Goal: Task Accomplishment & Management: Use online tool/utility

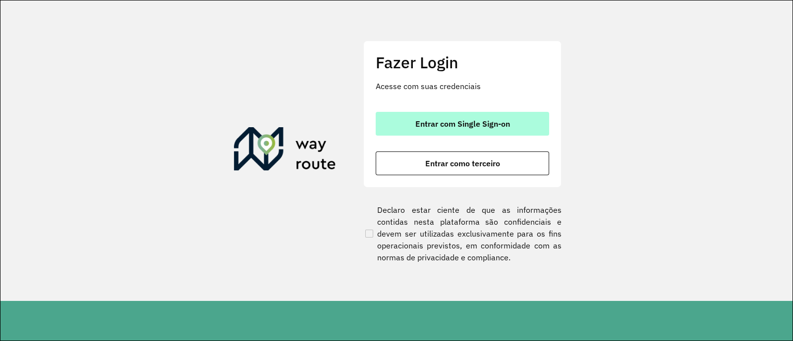
click at [475, 124] on span "Entrar com Single Sign-on" at bounding box center [462, 124] width 95 height 8
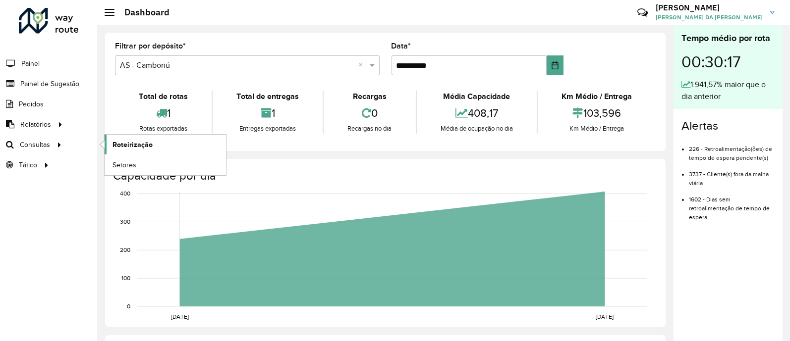
click at [126, 147] on span "Roteirização" at bounding box center [132, 145] width 40 height 10
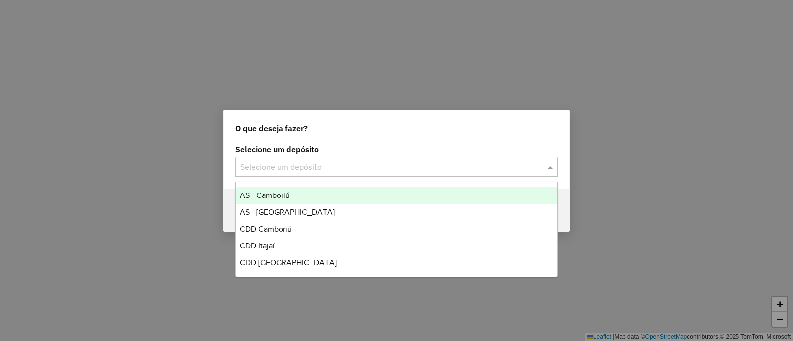
click at [317, 167] on input "text" at bounding box center [386, 167] width 292 height 12
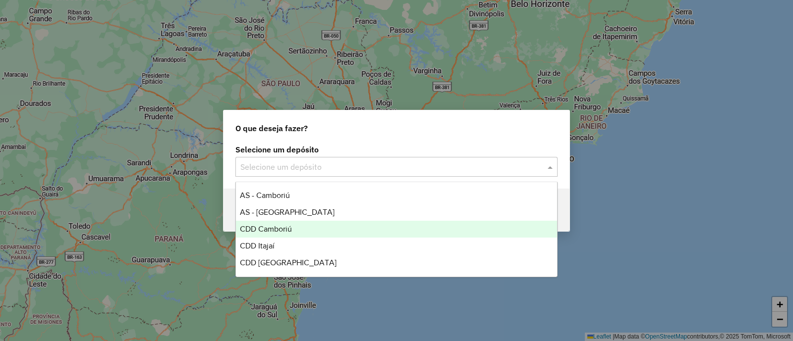
click at [330, 231] on div "CDD Camboriú" at bounding box center [396, 229] width 321 height 17
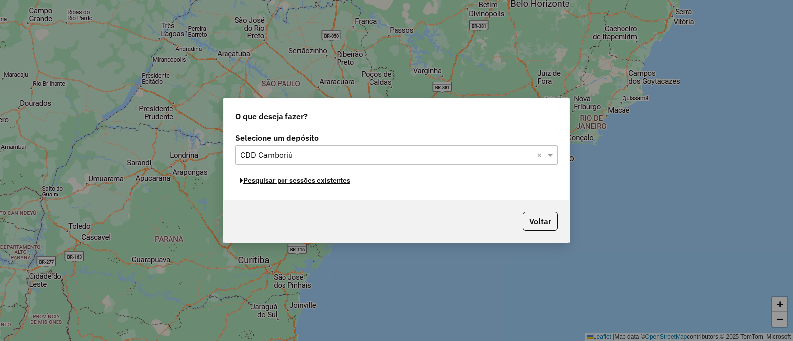
click at [334, 182] on button "Pesquisar por sessões existentes" at bounding box center [294, 180] width 119 height 15
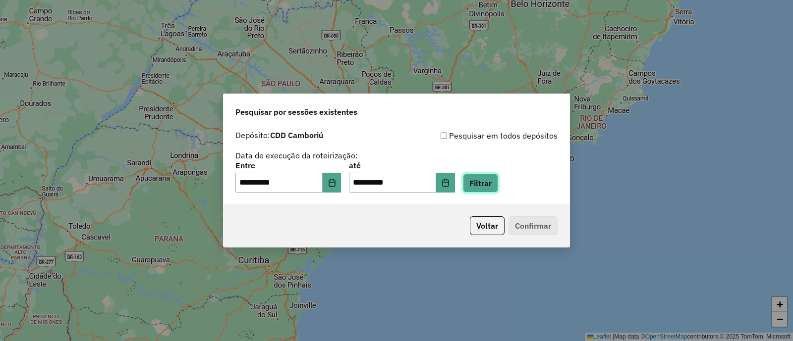
click at [498, 185] on button "Filtrar" at bounding box center [480, 183] width 35 height 19
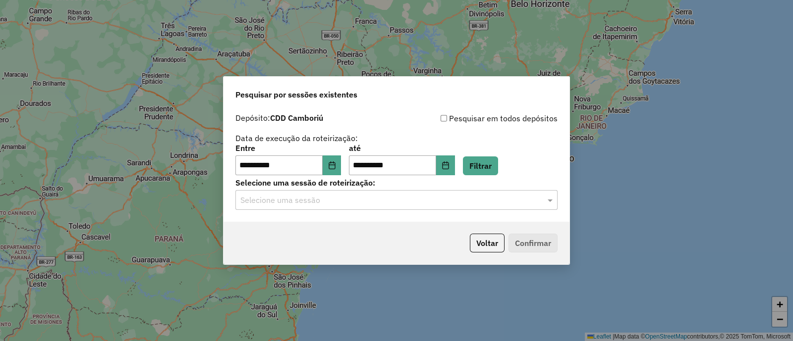
click at [453, 202] on input "text" at bounding box center [386, 201] width 292 height 12
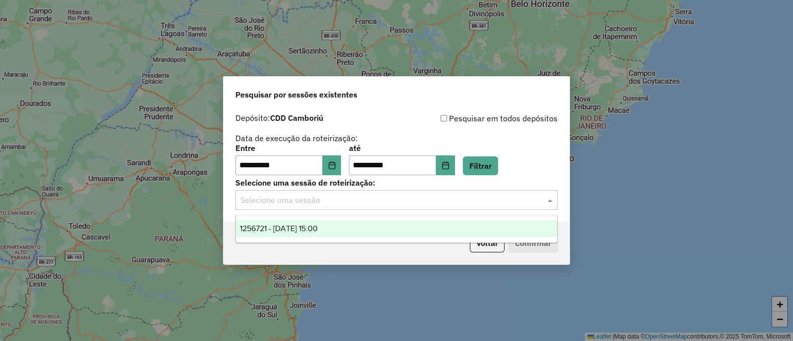
click at [368, 231] on div "1256721 - 01/09/2025 15:00" at bounding box center [396, 228] width 321 height 17
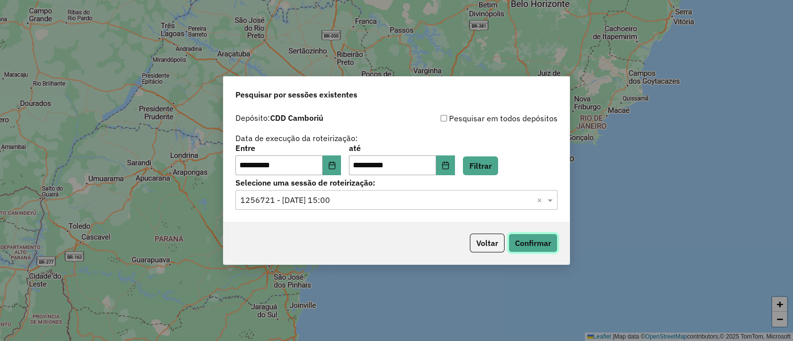
click at [530, 239] on button "Confirmar" at bounding box center [532, 243] width 49 height 19
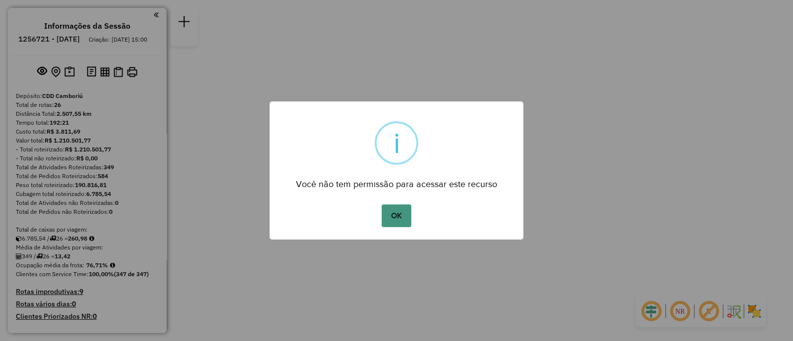
click at [402, 214] on button "OK" at bounding box center [395, 216] width 29 height 23
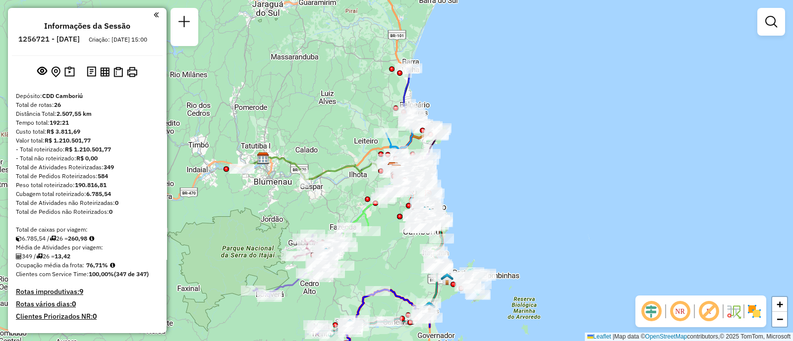
click at [758, 317] on img at bounding box center [754, 312] width 16 height 16
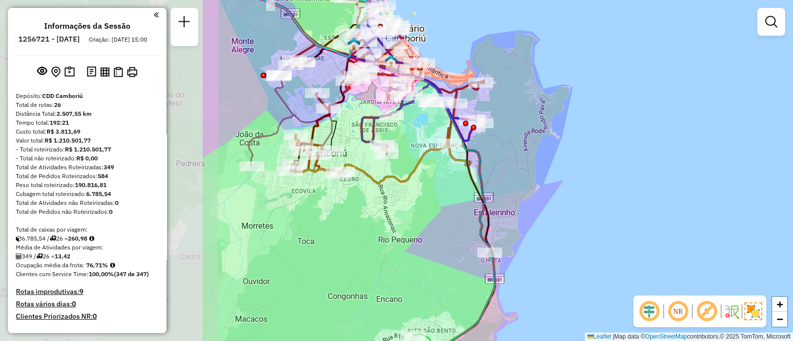
drag, startPoint x: 370, startPoint y: 166, endPoint x: 622, endPoint y: 164, distance: 252.7
click at [622, 164] on div "Janela de atendimento Grade de atendimento Capacidade Transportadoras Veículos …" at bounding box center [396, 170] width 793 height 341
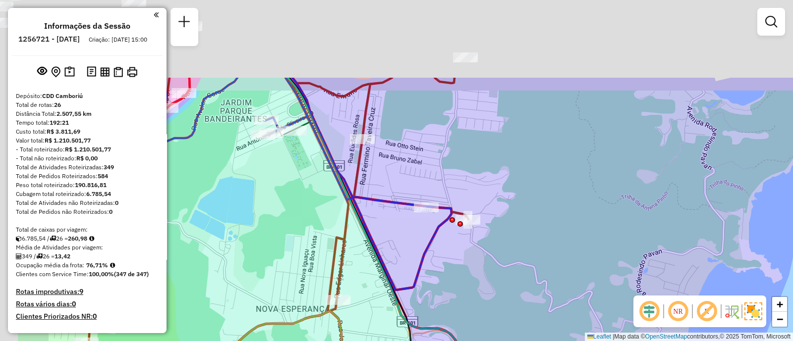
drag, startPoint x: 372, startPoint y: 44, endPoint x: 501, endPoint y: 211, distance: 211.9
click at [501, 211] on div "Janela de atendimento Grade de atendimento Capacidade Transportadoras Veículos …" at bounding box center [396, 170] width 793 height 341
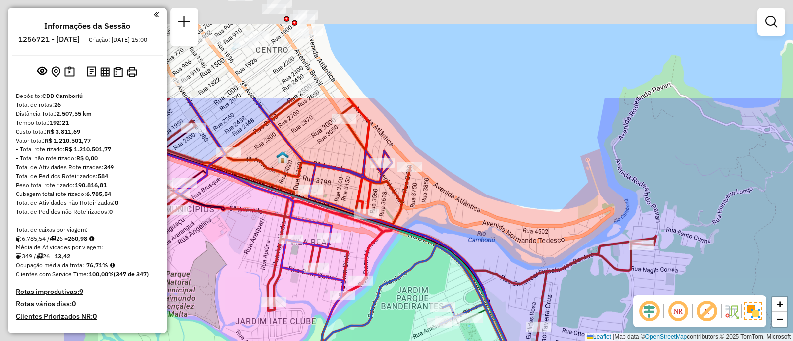
drag, startPoint x: 346, startPoint y: 41, endPoint x: 502, endPoint y: 187, distance: 213.8
click at [502, 187] on div "Janela de atendimento Grade de atendimento Capacidade Transportadoras Veículos …" at bounding box center [396, 170] width 793 height 341
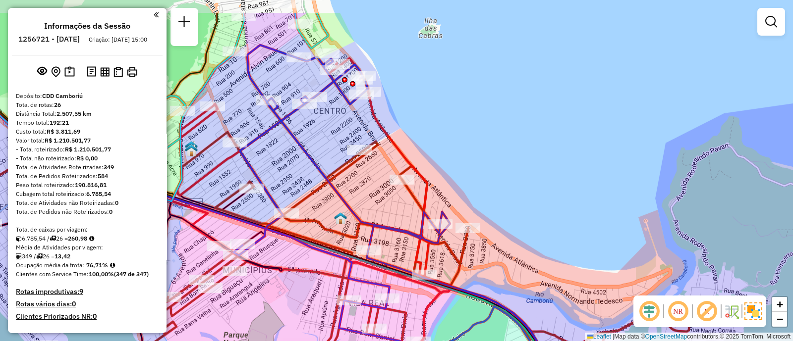
drag, startPoint x: 411, startPoint y: 99, endPoint x: 451, endPoint y: 147, distance: 63.0
click at [451, 147] on div "Janela de atendimento Grade de atendimento Capacidade Transportadoras Veículos …" at bounding box center [396, 170] width 793 height 341
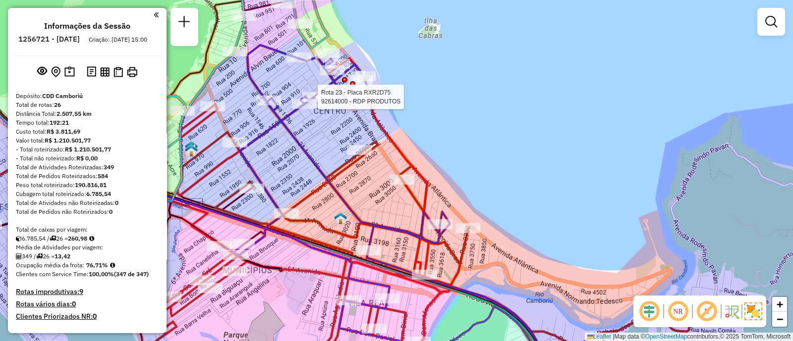
select select "**********"
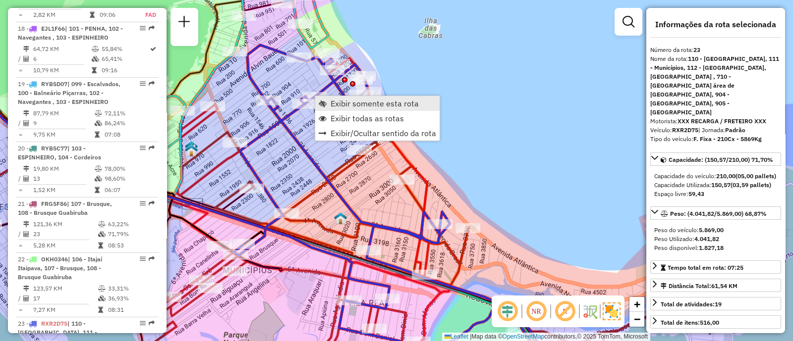
scroll to position [1759, 0]
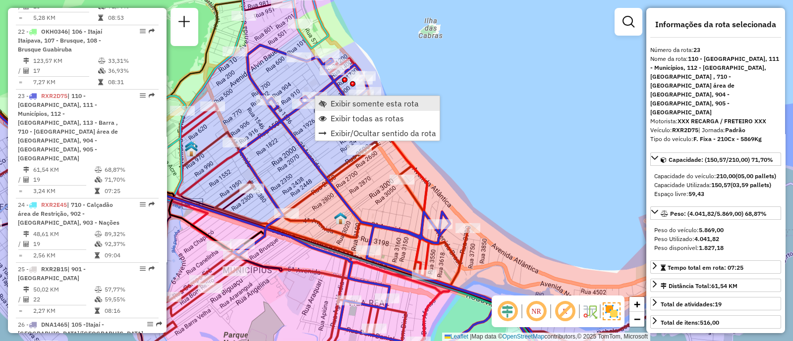
click at [346, 108] on span "Exibir somente esta rota" at bounding box center [374, 104] width 88 height 8
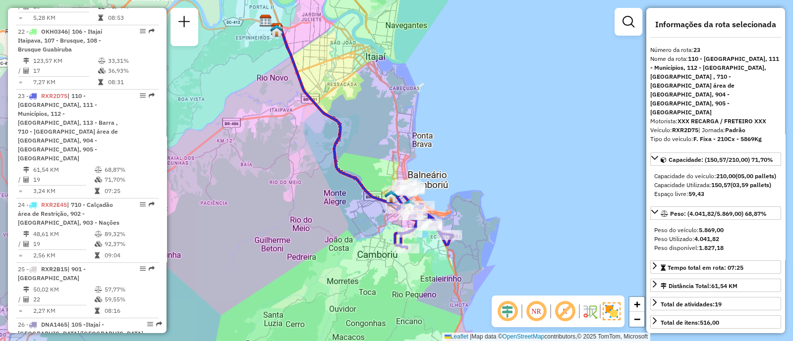
drag, startPoint x: 494, startPoint y: 198, endPoint x: 429, endPoint y: 165, distance: 73.1
click at [448, 163] on div "Janela de atendimento Grade de atendimento Capacidade Transportadoras Veículos …" at bounding box center [396, 170] width 793 height 341
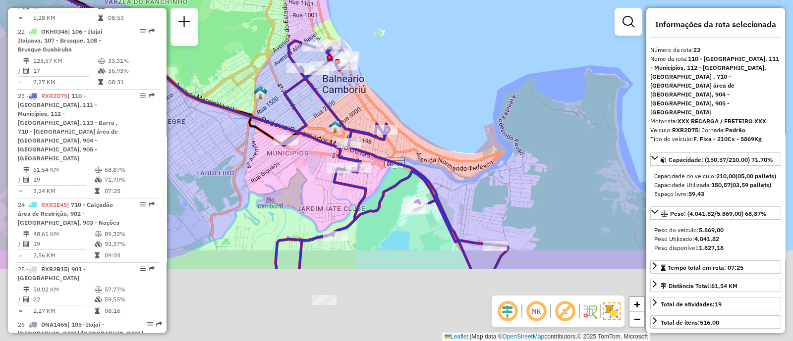
drag, startPoint x: 436, startPoint y: 180, endPoint x: 446, endPoint y: 68, distance: 112.4
click at [446, 68] on div "Janela de atendimento Grade de atendimento Capacidade Transportadoras Veículos …" at bounding box center [396, 170] width 793 height 341
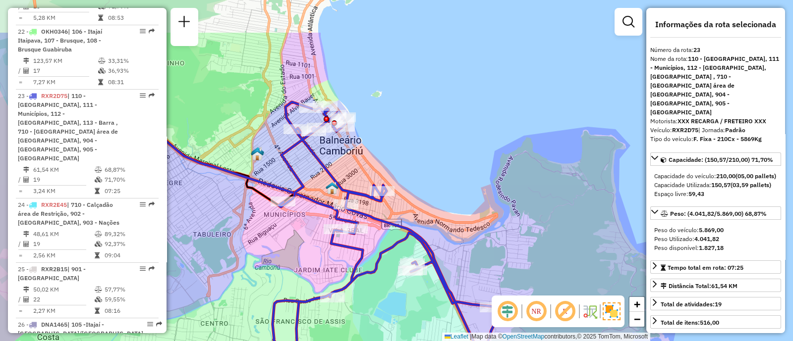
drag, startPoint x: 433, startPoint y: 63, endPoint x: 430, endPoint y: 130, distance: 67.0
click at [430, 130] on div "Janela de atendimento Grade de atendimento Capacidade Transportadoras Veículos …" at bounding box center [396, 170] width 793 height 341
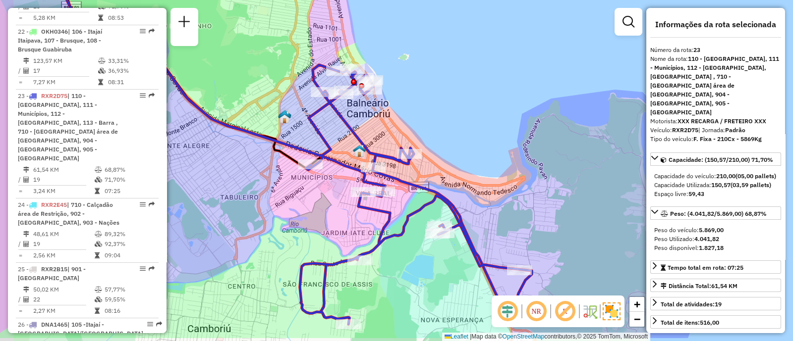
drag, startPoint x: 378, startPoint y: 144, endPoint x: 419, endPoint y: 82, distance: 73.8
click at [419, 82] on div "Janela de atendimento Grade de atendimento Capacidade Transportadoras Veículos …" at bounding box center [396, 170] width 793 height 341
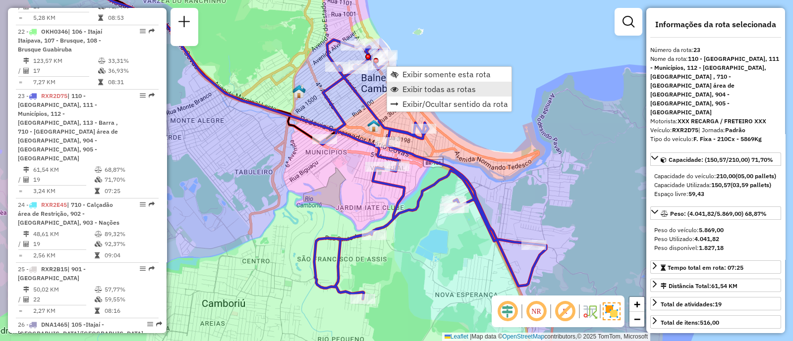
click at [434, 91] on span "Exibir todas as rotas" at bounding box center [438, 89] width 73 height 8
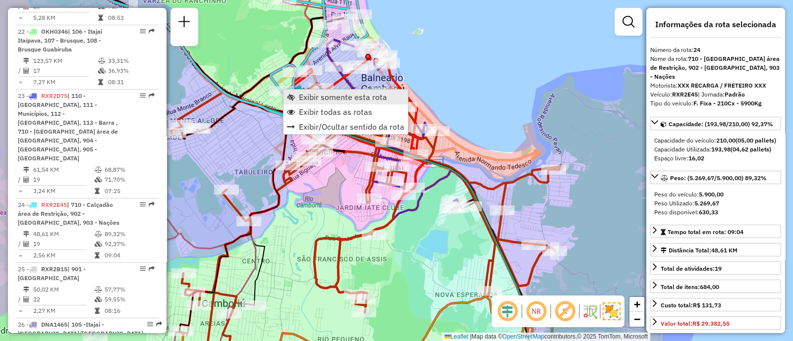
click at [306, 94] on span "Exibir somente esta rota" at bounding box center [343, 97] width 88 height 8
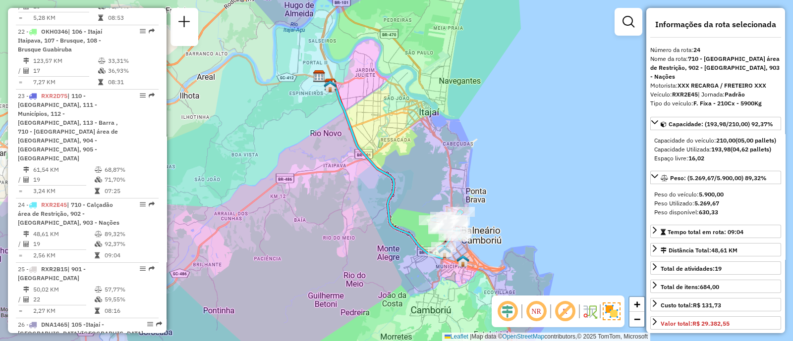
drag, startPoint x: 502, startPoint y: 196, endPoint x: 472, endPoint y: 165, distance: 43.4
click at [472, 165] on div "Janela de atendimento Grade de atendimento Capacidade Transportadoras Veículos …" at bounding box center [396, 170] width 793 height 341
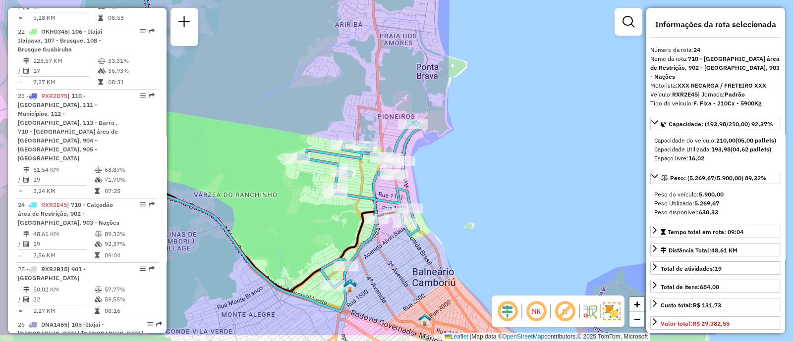
drag, startPoint x: 435, startPoint y: 201, endPoint x: 440, endPoint y: 161, distance: 39.9
click at [440, 161] on div "Janela de atendimento Grade de atendimento Capacidade Transportadoras Veículos …" at bounding box center [396, 170] width 793 height 341
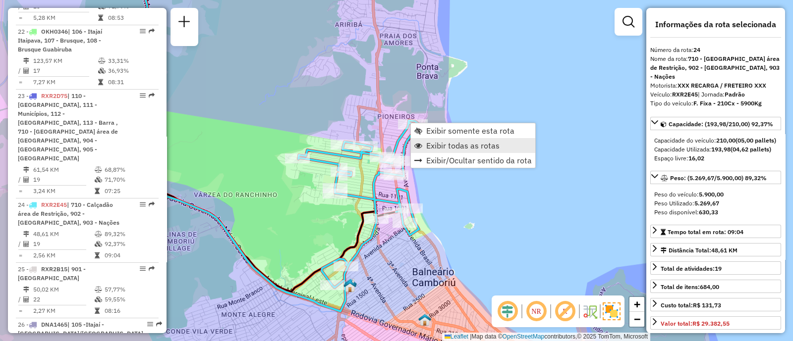
click at [438, 145] on span "Exibir todas as rotas" at bounding box center [462, 146] width 73 height 8
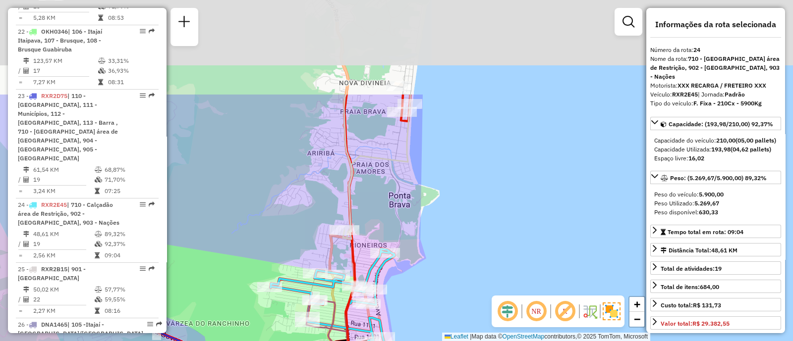
drag, startPoint x: 487, startPoint y: 98, endPoint x: 459, endPoint y: 230, distance: 135.4
click at [459, 230] on div "Janela de atendimento Grade de atendimento Capacidade Transportadoras Veículos …" at bounding box center [396, 170] width 793 height 341
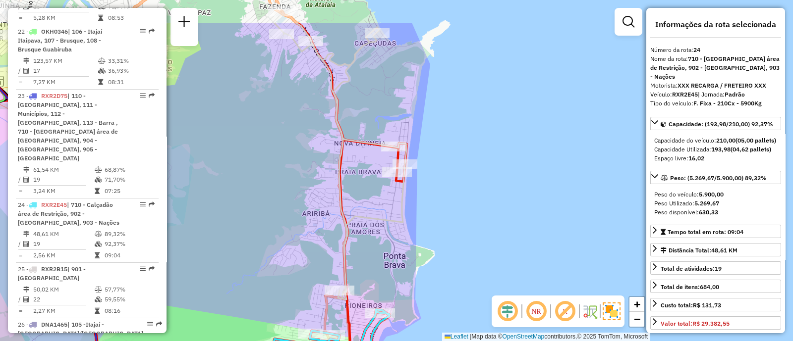
drag, startPoint x: 448, startPoint y: 137, endPoint x: 444, endPoint y: 194, distance: 57.1
click at [444, 194] on div "Janela de atendimento Grade de atendimento Capacidade Transportadoras Veículos …" at bounding box center [396, 170] width 793 height 341
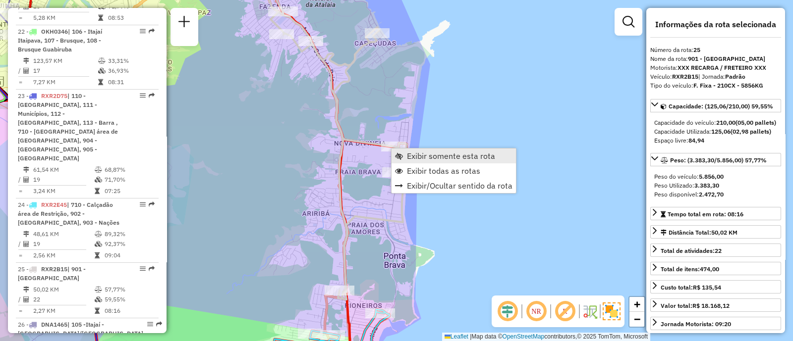
click at [408, 156] on span "Exibir somente esta rota" at bounding box center [451, 156] width 88 height 8
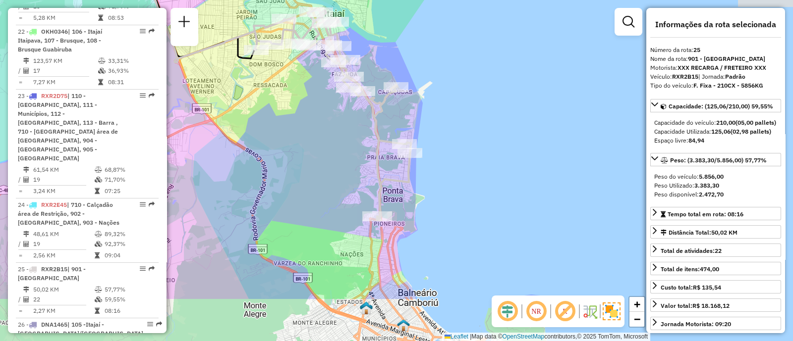
drag, startPoint x: 465, startPoint y: 214, endPoint x: 343, endPoint y: 138, distance: 143.8
click at [343, 138] on div "Janela de atendimento Grade de atendimento Capacidade Transportadoras Veículos …" at bounding box center [396, 170] width 793 height 341
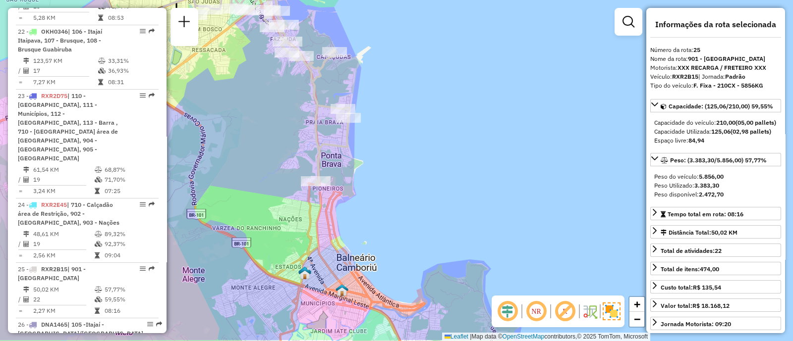
drag, startPoint x: 458, startPoint y: 229, endPoint x: 397, endPoint y: 194, distance: 70.8
click at [397, 194] on div "Janela de atendimento Grade de atendimento Capacidade Transportadoras Veículos …" at bounding box center [396, 170] width 793 height 341
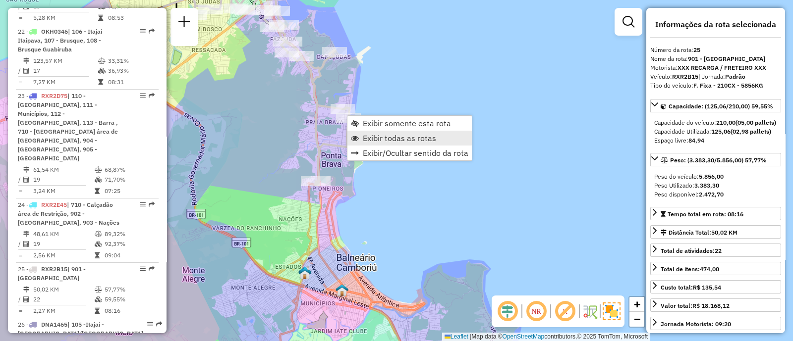
click at [380, 140] on span "Exibir todas as rotas" at bounding box center [399, 138] width 73 height 8
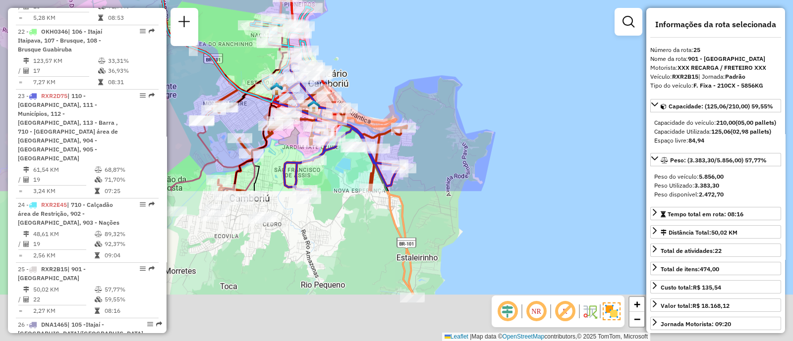
drag, startPoint x: 412, startPoint y: 246, endPoint x: 384, endPoint y: 61, distance: 186.4
click at [384, 61] on div "Janela de atendimento Grade de atendimento Capacidade Transportadoras Veículos …" at bounding box center [396, 170] width 793 height 341
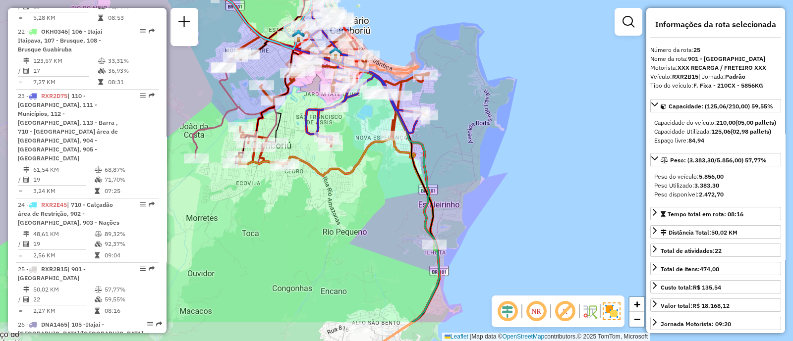
drag, startPoint x: 358, startPoint y: 239, endPoint x: 384, endPoint y: 130, distance: 112.6
click at [384, 130] on div "Janela de atendimento Grade de atendimento Capacidade Transportadoras Veículos …" at bounding box center [396, 170] width 793 height 341
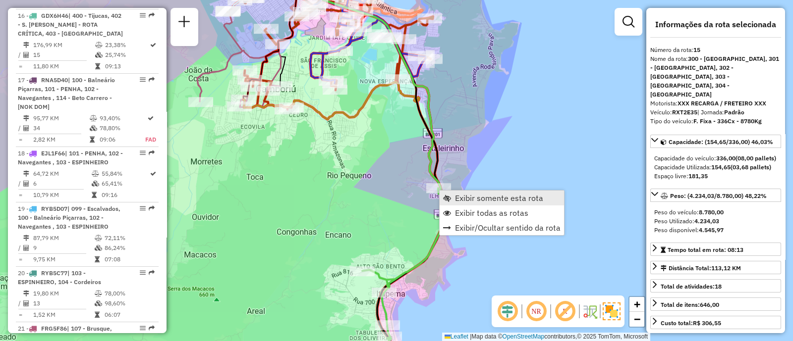
scroll to position [1288, 0]
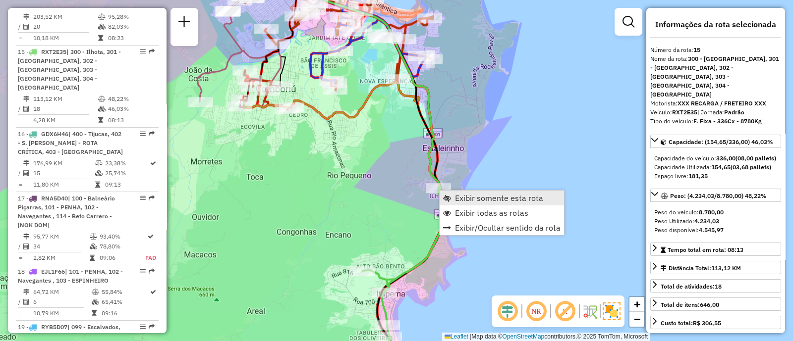
click at [463, 198] on span "Exibir somente esta rota" at bounding box center [499, 198] width 88 height 8
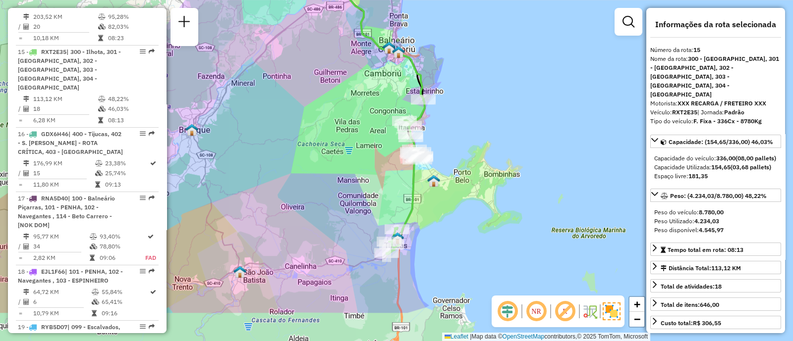
drag, startPoint x: 489, startPoint y: 234, endPoint x: 466, endPoint y: 158, distance: 79.8
click at [466, 158] on div "Janela de atendimento Grade de atendimento Capacidade Transportadoras Veículos …" at bounding box center [396, 170] width 793 height 341
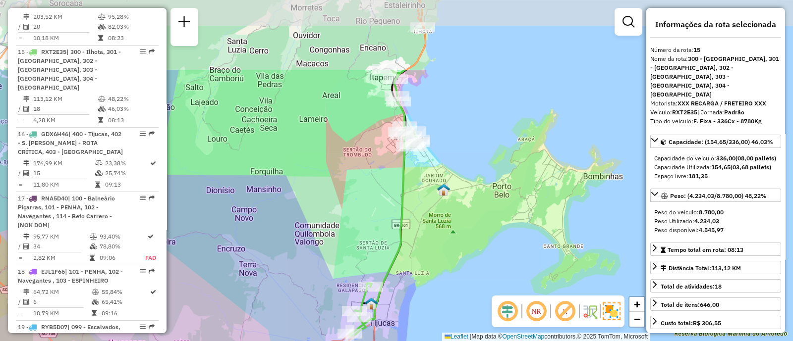
drag, startPoint x: 463, startPoint y: 61, endPoint x: 452, endPoint y: 165, distance: 104.6
click at [452, 165] on div "Janela de atendimento Grade de atendimento Capacidade Transportadoras Veículos …" at bounding box center [396, 170] width 793 height 341
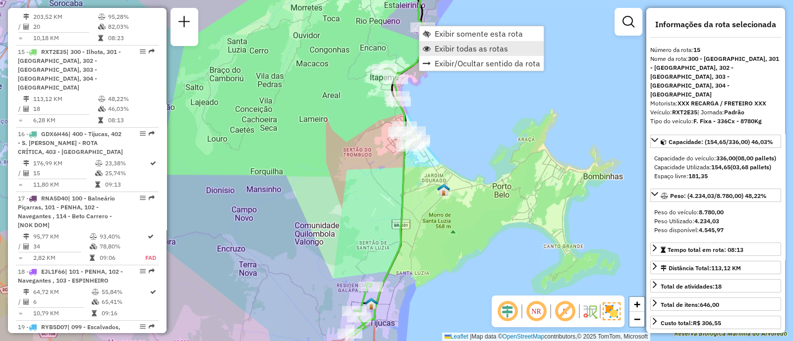
click at [492, 48] on span "Exibir todas as rotas" at bounding box center [470, 49] width 73 height 8
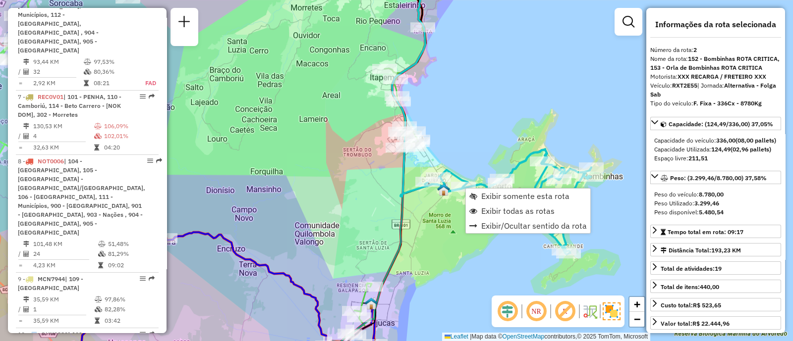
scroll to position [452, 0]
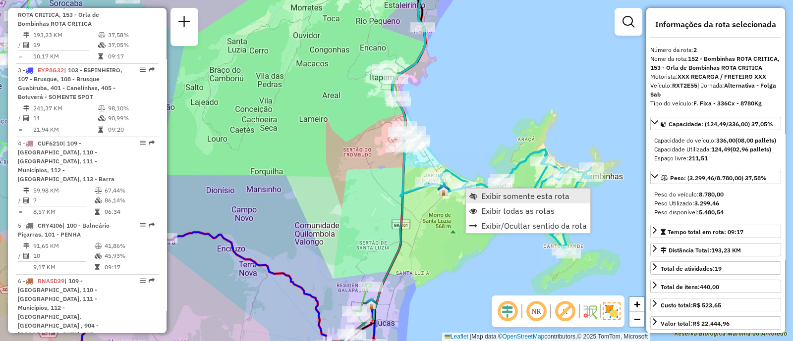
click at [500, 197] on span "Exibir somente esta rota" at bounding box center [525, 196] width 88 height 8
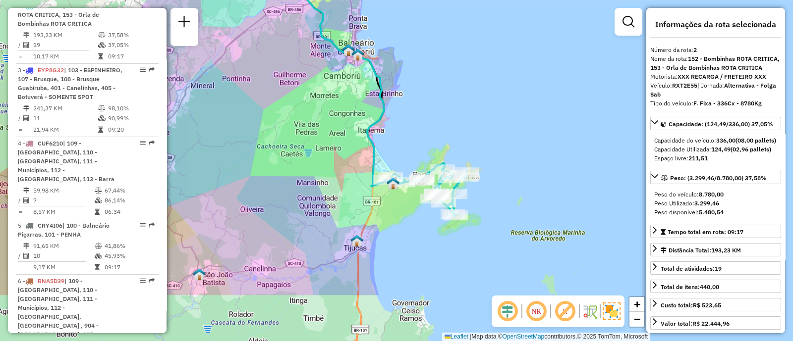
drag, startPoint x: 485, startPoint y: 243, endPoint x: 468, endPoint y: 163, distance: 81.6
click at [468, 163] on div "Janela de atendimento Grade de atendimento Capacidade Transportadoras Veículos …" at bounding box center [396, 170] width 793 height 341
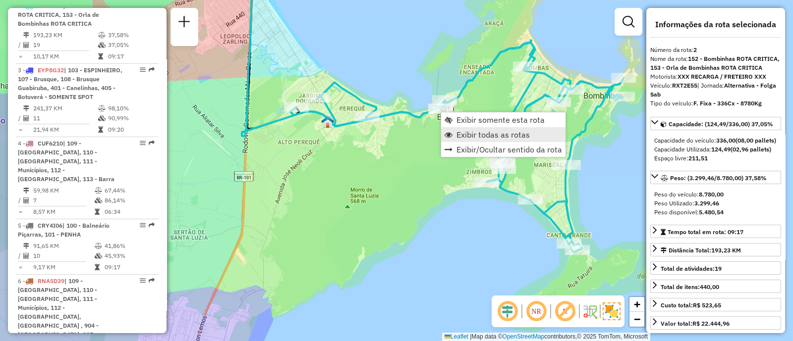
click at [456, 133] on span "Exibir todas as rotas" at bounding box center [492, 135] width 73 height 8
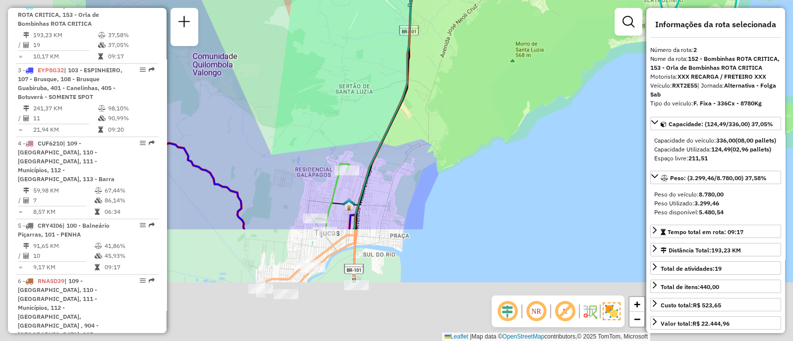
drag, startPoint x: 341, startPoint y: 214, endPoint x: 542, endPoint y: 34, distance: 270.5
click at [542, 34] on div "Janela de atendimento Grade de atendimento Capacidade Transportadoras Veículos …" at bounding box center [396, 170] width 793 height 341
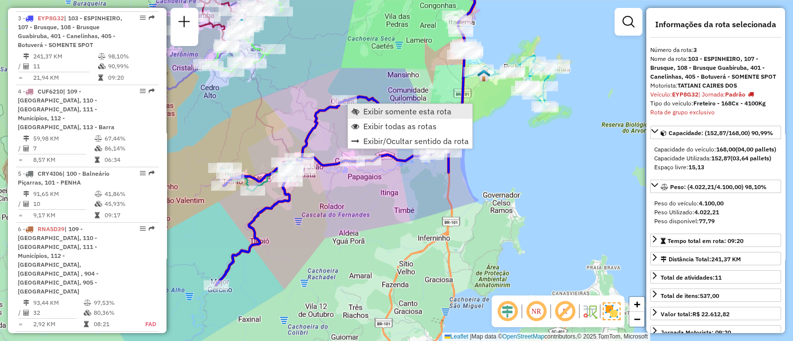
scroll to position [517, 0]
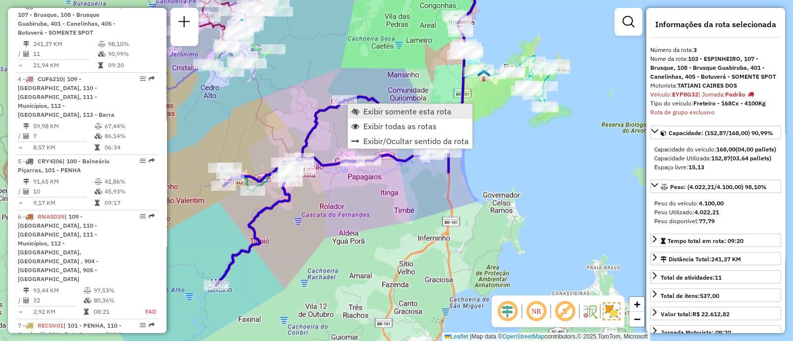
click at [372, 109] on span "Exibir somente esta rota" at bounding box center [407, 112] width 88 height 8
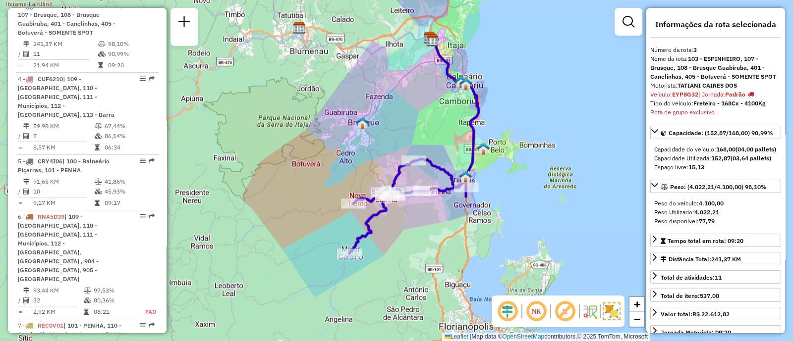
drag, startPoint x: 386, startPoint y: 241, endPoint x: 404, endPoint y: 216, distance: 29.8
click at [404, 216] on div "Janela de atendimento Grade de atendimento Capacidade Transportadoras Veículos …" at bounding box center [396, 170] width 793 height 341
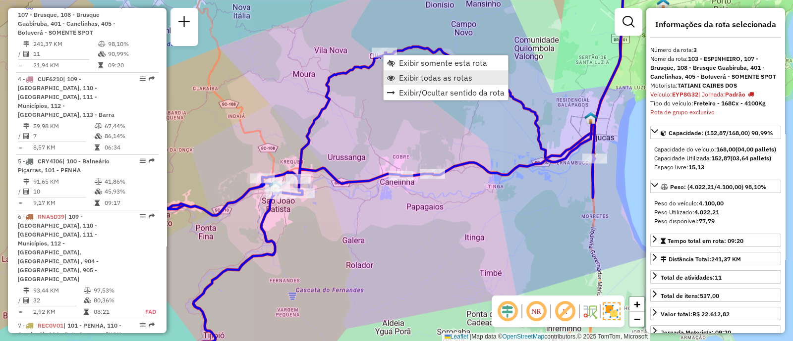
click at [400, 78] on span "Exibir todas as rotas" at bounding box center [435, 78] width 73 height 8
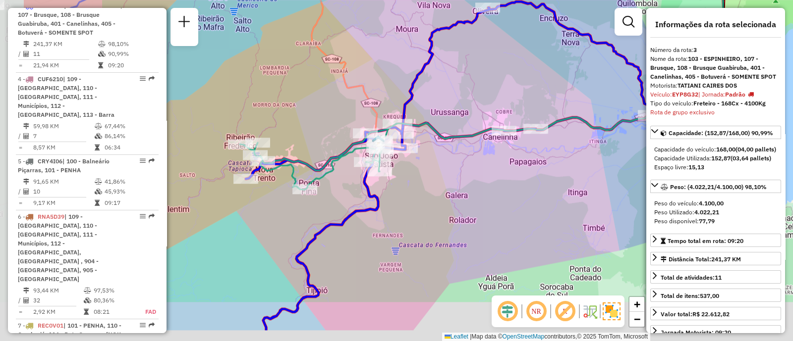
drag, startPoint x: 253, startPoint y: 141, endPoint x: 357, endPoint y: 95, distance: 113.6
click at [357, 95] on div "Janela de atendimento Grade de atendimento Capacidade Transportadoras Veículos …" at bounding box center [396, 170] width 793 height 341
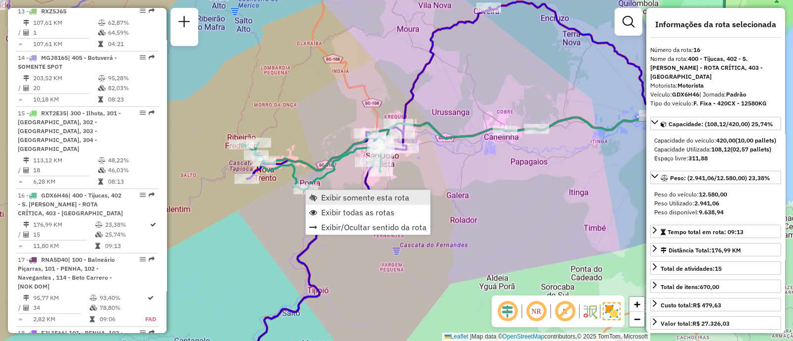
scroll to position [1352, 0]
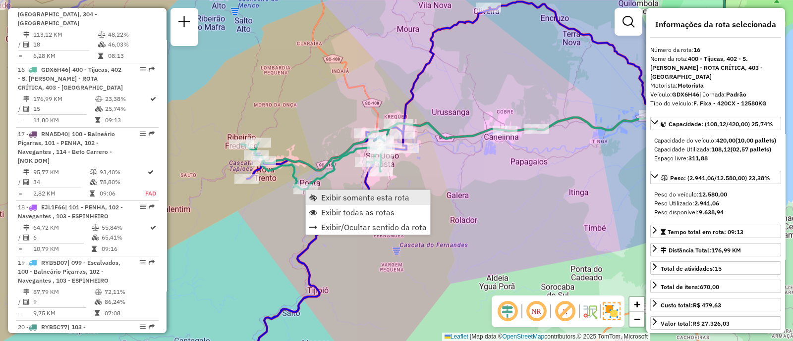
click at [334, 198] on span "Exibir somente esta rota" at bounding box center [365, 198] width 88 height 8
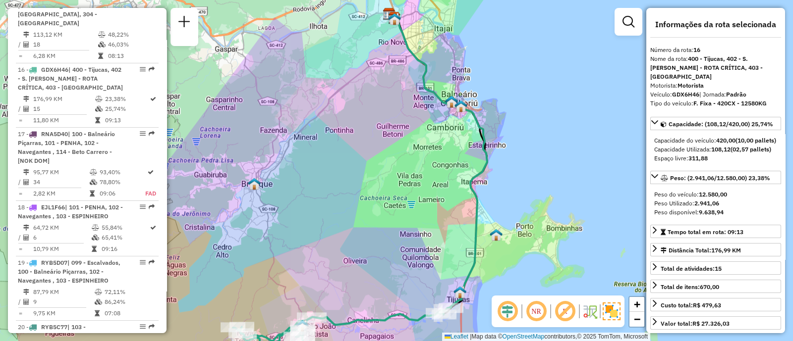
drag, startPoint x: 433, startPoint y: 225, endPoint x: 397, endPoint y: 238, distance: 38.9
click at [397, 238] on div "Janela de atendimento Grade de atendimento Capacidade Transportadoras Veículos …" at bounding box center [396, 170] width 793 height 341
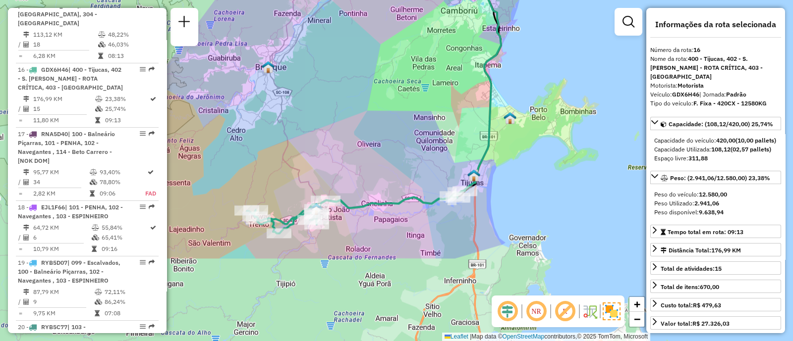
drag, startPoint x: 391, startPoint y: 248, endPoint x: 405, endPoint y: 132, distance: 117.2
click at [405, 132] on div "Janela de atendimento Grade de atendimento Capacidade Transportadoras Veículos …" at bounding box center [396, 170] width 793 height 341
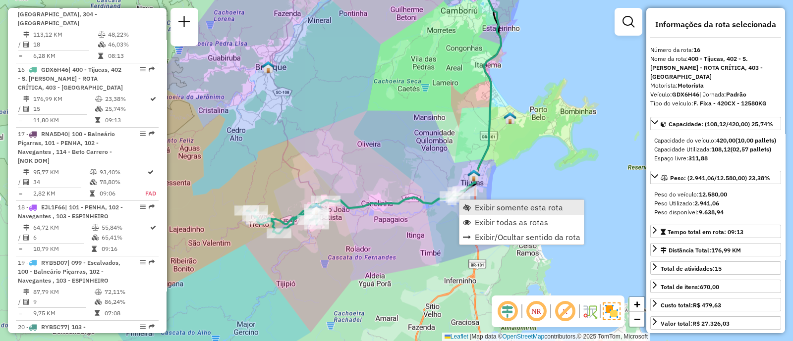
click at [475, 207] on span "Exibir somente esta rota" at bounding box center [519, 208] width 88 height 8
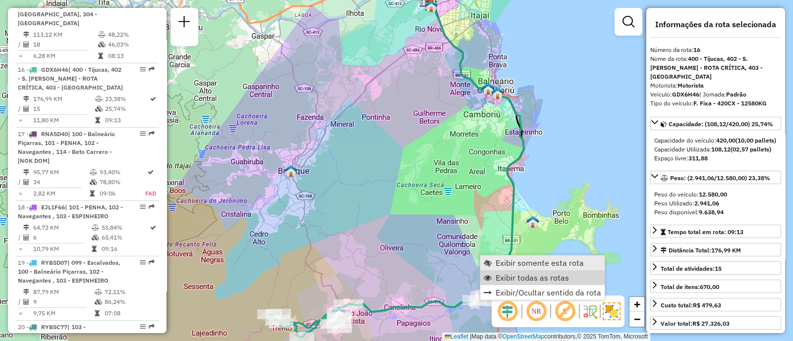
click at [508, 279] on span "Exibir todas as rotas" at bounding box center [531, 278] width 73 height 8
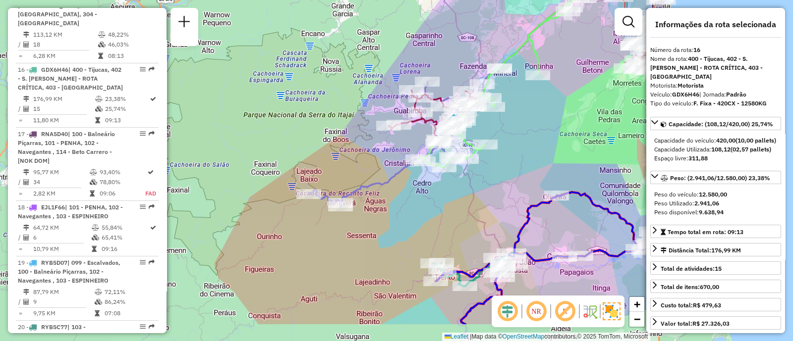
drag, startPoint x: 442, startPoint y: 145, endPoint x: 605, endPoint y: 93, distance: 171.1
click at [605, 93] on div "Janela de atendimento Grade de atendimento Capacidade Transportadoras Veículos …" at bounding box center [396, 170] width 793 height 341
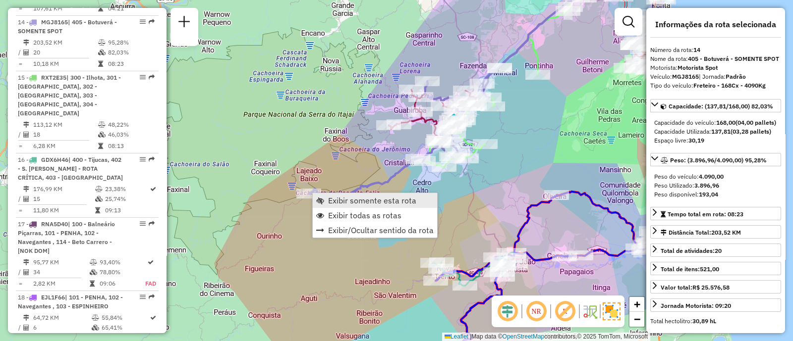
scroll to position [1233, 0]
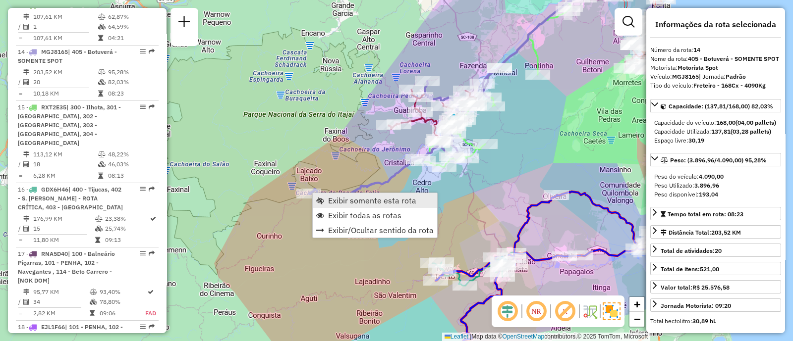
click at [336, 198] on span "Exibir somente esta rota" at bounding box center [372, 201] width 88 height 8
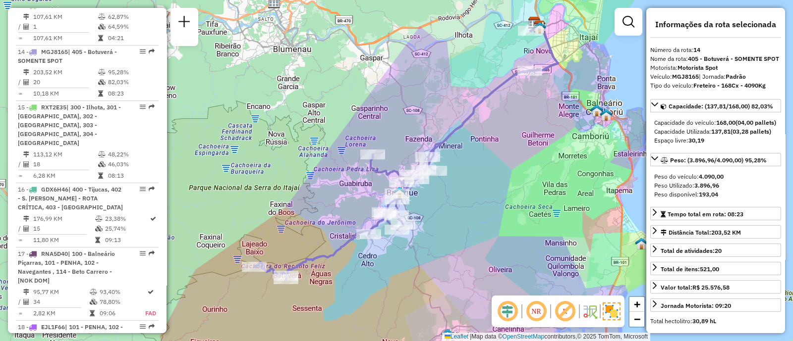
drag, startPoint x: 423, startPoint y: 217, endPoint x: 452, endPoint y: 168, distance: 56.8
click at [452, 168] on div "Janela de atendimento Grade de atendimento Capacidade Transportadoras Veículos …" at bounding box center [396, 170] width 793 height 341
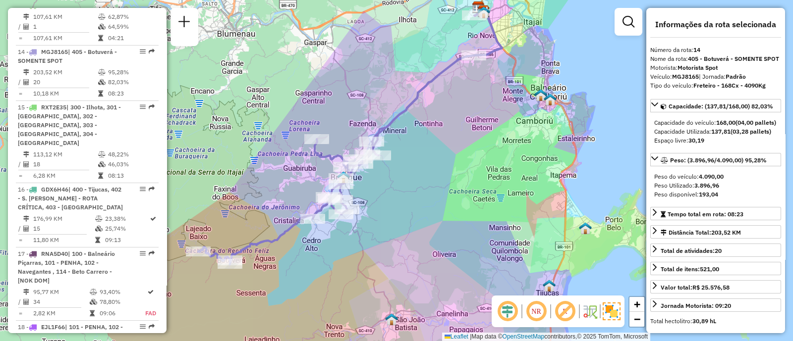
drag, startPoint x: 531, startPoint y: 120, endPoint x: 450, endPoint y: 148, distance: 86.0
click at [450, 148] on div "Janela de atendimento Grade de atendimento Capacidade Transportadoras Veículos …" at bounding box center [396, 170] width 793 height 341
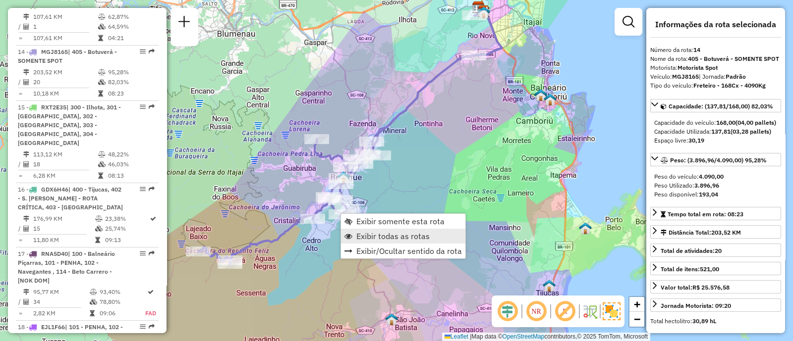
click at [372, 236] on span "Exibir todas as rotas" at bounding box center [392, 236] width 73 height 8
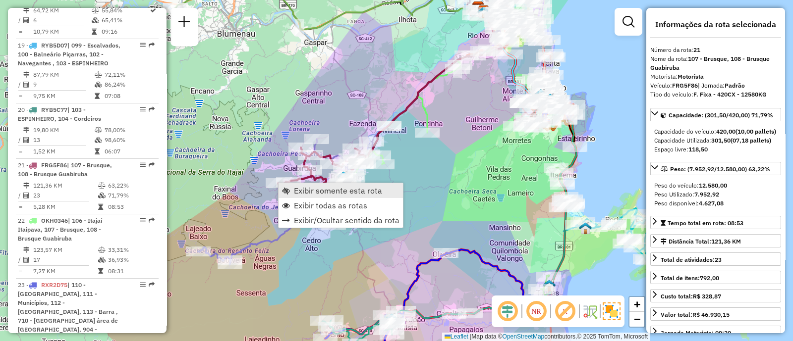
scroll to position [1682, 0]
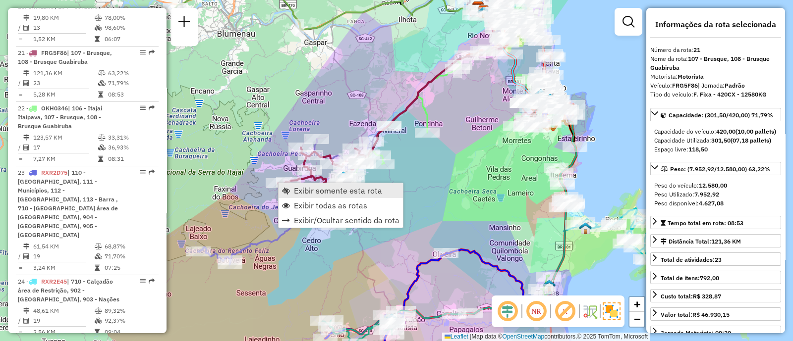
click at [327, 190] on span "Exibir somente esta rota" at bounding box center [338, 191] width 88 height 8
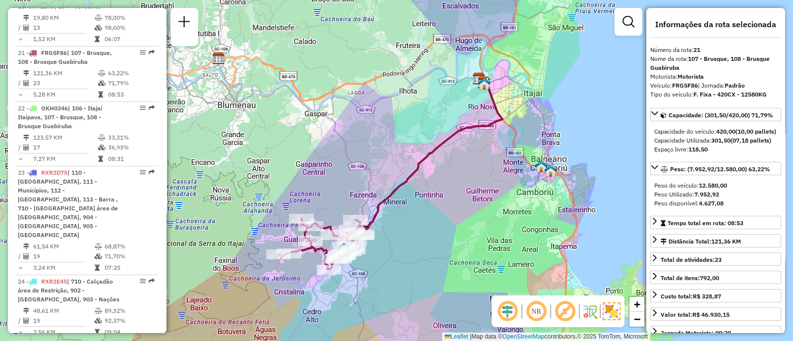
drag, startPoint x: 444, startPoint y: 197, endPoint x: 431, endPoint y: 205, distance: 15.1
click at [431, 205] on div "Janela de atendimento Grade de atendimento Capacidade Transportadoras Veículos …" at bounding box center [396, 170] width 793 height 341
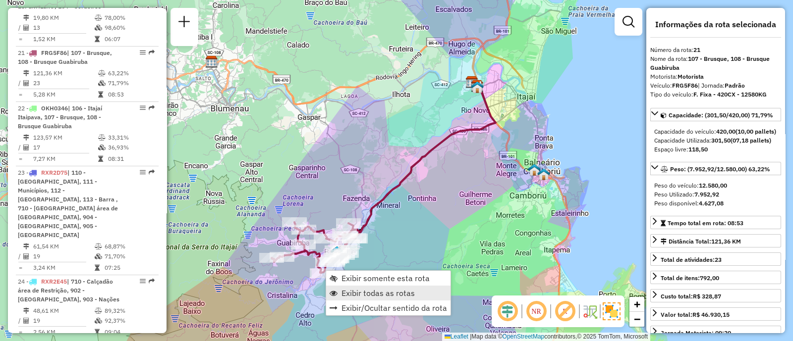
click at [355, 291] on span "Exibir todas as rotas" at bounding box center [377, 293] width 73 height 8
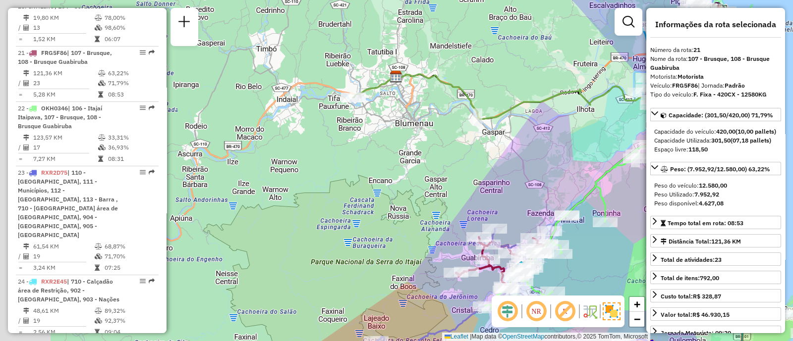
drag, startPoint x: 389, startPoint y: 127, endPoint x: 573, endPoint y: 142, distance: 184.9
click at [573, 142] on div "Janela de atendimento Grade de atendimento Capacidade Transportadoras Veículos …" at bounding box center [396, 170] width 793 height 341
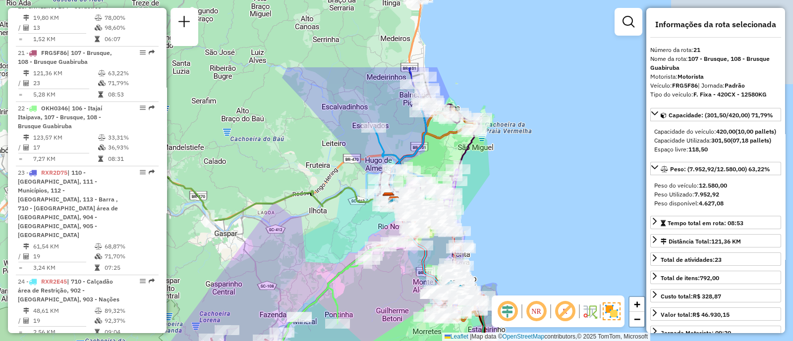
drag, startPoint x: 550, startPoint y: 140, endPoint x: 279, endPoint y: 244, distance: 290.4
click at [279, 244] on div "Janela de atendimento Grade de atendimento Capacidade Transportadoras Veículos …" at bounding box center [396, 170] width 793 height 341
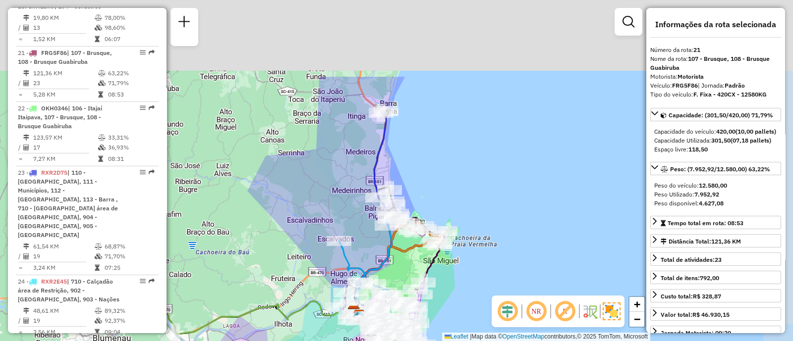
drag, startPoint x: 509, startPoint y: 157, endPoint x: 478, endPoint y: 269, distance: 115.8
click at [478, 269] on div "Janela de atendimento Grade de atendimento Capacidade Transportadoras Veículos …" at bounding box center [396, 170] width 793 height 341
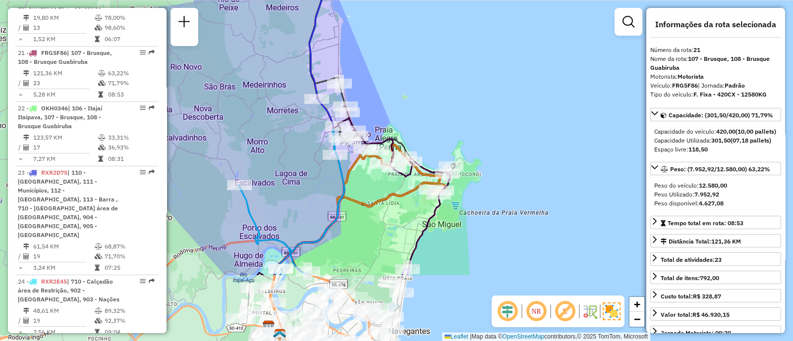
drag, startPoint x: 428, startPoint y: 226, endPoint x: 439, endPoint y: 107, distance: 120.0
click at [439, 107] on div "Janela de atendimento Grade de atendimento Capacidade Transportadoras Veículos …" at bounding box center [396, 170] width 793 height 341
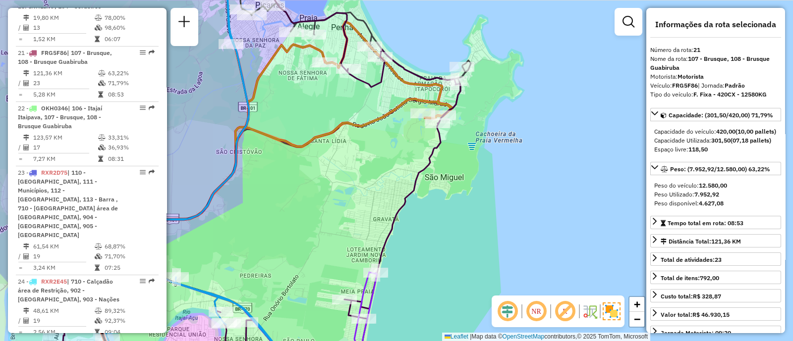
drag, startPoint x: 460, startPoint y: 216, endPoint x: 498, endPoint y: 228, distance: 40.4
click at [498, 228] on div "Janela de atendimento Grade de atendimento Capacidade Transportadoras Veículos …" at bounding box center [396, 170] width 793 height 341
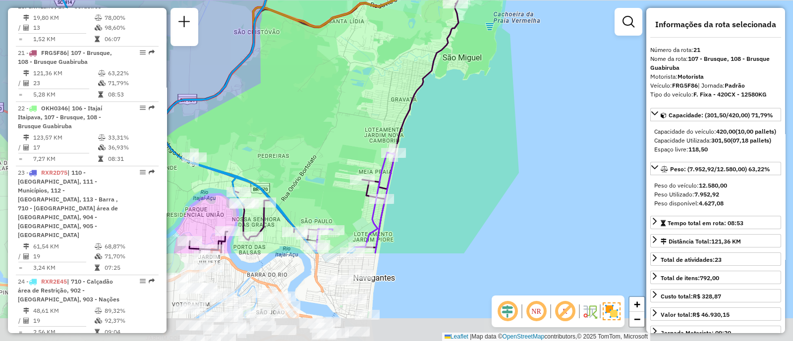
drag, startPoint x: 495, startPoint y: 229, endPoint x: 525, endPoint y: 58, distance: 173.5
click at [525, 58] on div "Janela de atendimento Grade de atendimento Capacidade Transportadoras Veículos …" at bounding box center [396, 170] width 793 height 341
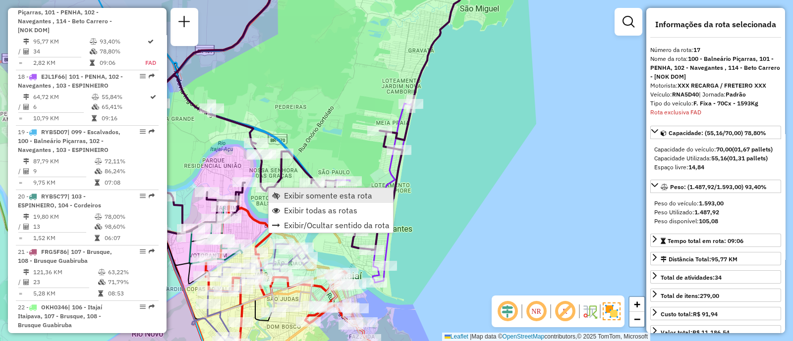
scroll to position [1416, 0]
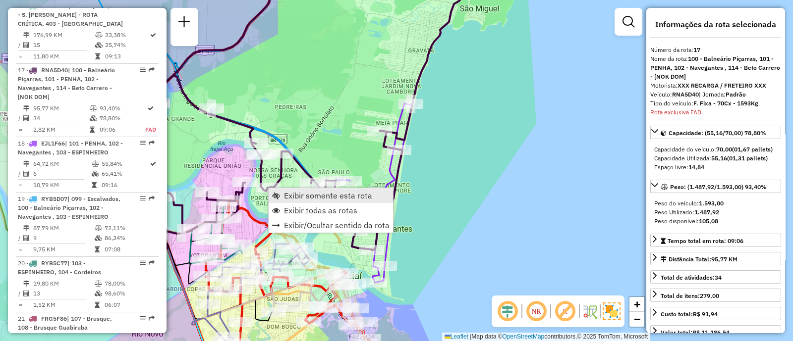
click at [293, 197] on span "Exibir somente esta rota" at bounding box center [328, 196] width 88 height 8
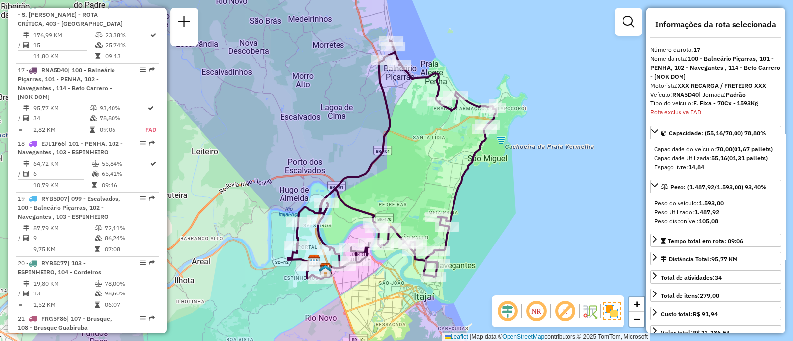
drag, startPoint x: 506, startPoint y: 230, endPoint x: 468, endPoint y: 206, distance: 44.5
click at [493, 209] on div "Janela de atendimento Grade de atendimento Capacidade Transportadoras Veículos …" at bounding box center [396, 170] width 793 height 341
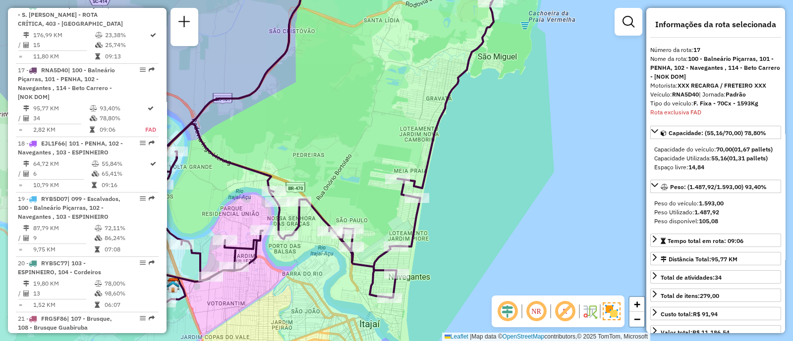
drag, startPoint x: 441, startPoint y: 233, endPoint x: 453, endPoint y: 212, distance: 24.2
click at [453, 212] on div "Janela de atendimento Grade de atendimento Capacidade Transportadoras Veículos …" at bounding box center [396, 170] width 793 height 341
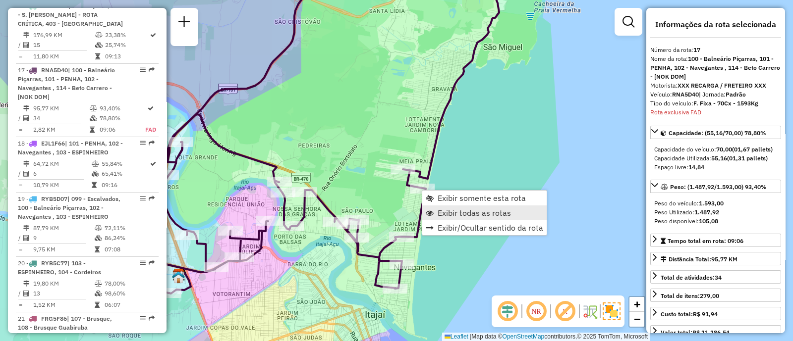
click at [449, 215] on span "Exibir todas as rotas" at bounding box center [473, 213] width 73 height 8
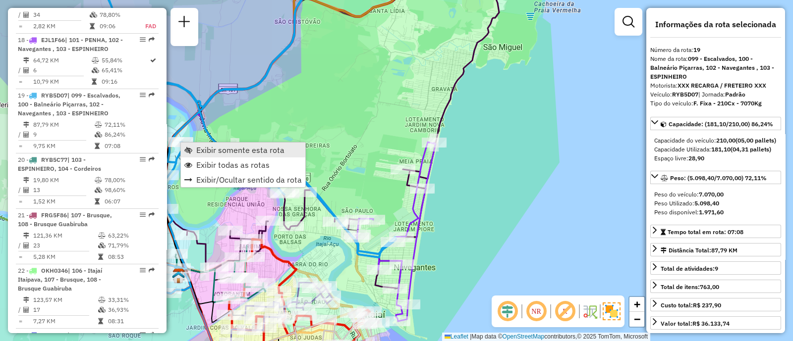
scroll to position [1554, 0]
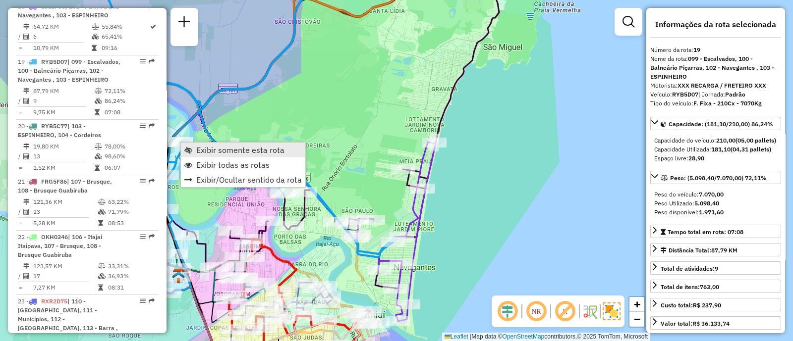
click at [205, 147] on span "Exibir somente esta rota" at bounding box center [240, 150] width 88 height 8
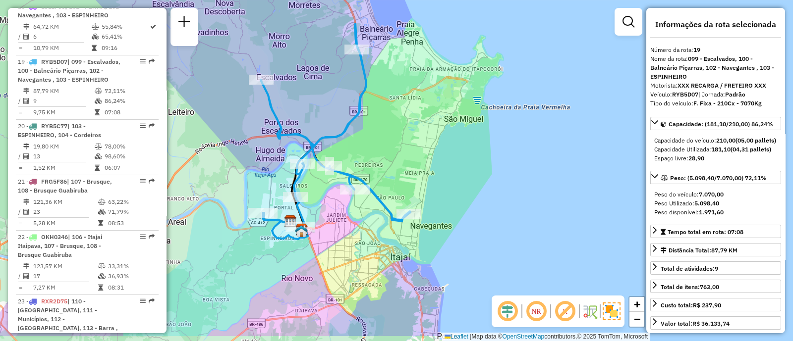
drag, startPoint x: 543, startPoint y: 204, endPoint x: 482, endPoint y: 164, distance: 72.4
click at [482, 164] on div "Janela de atendimento Grade de atendimento Capacidade Transportadoras Veículos …" at bounding box center [396, 170] width 793 height 341
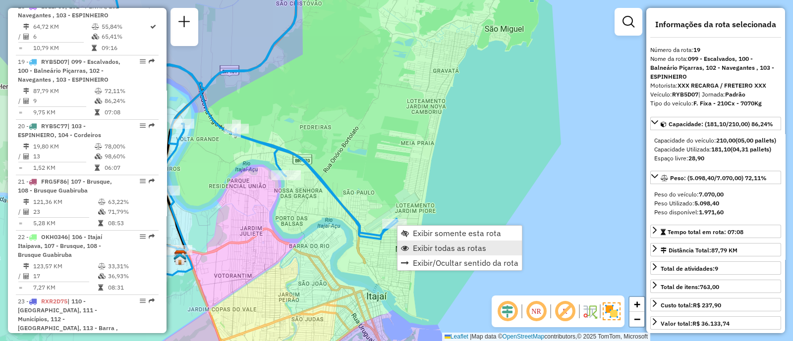
click at [430, 244] on span "Exibir todas as rotas" at bounding box center [449, 248] width 73 height 8
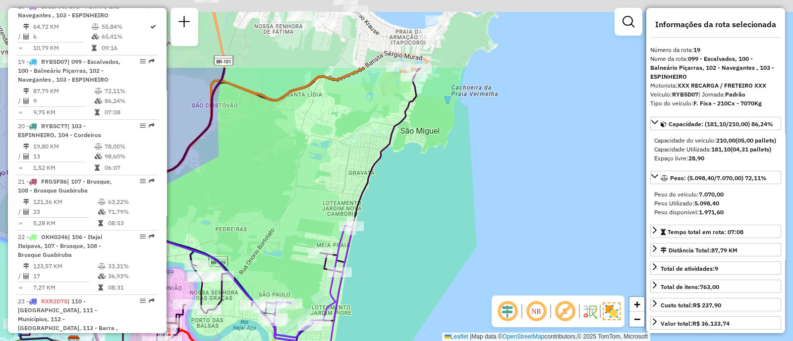
drag, startPoint x: 496, startPoint y: 158, endPoint x: 412, endPoint y: 260, distance: 131.9
click at [412, 260] on div "Janela de atendimento Grade de atendimento Capacidade Transportadoras Veículos …" at bounding box center [396, 170] width 793 height 341
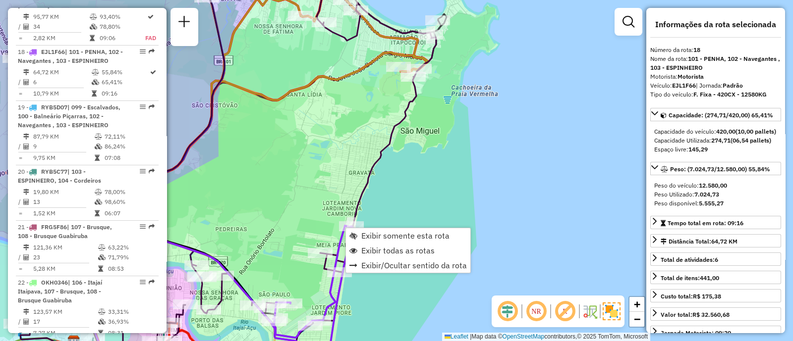
scroll to position [1489, 0]
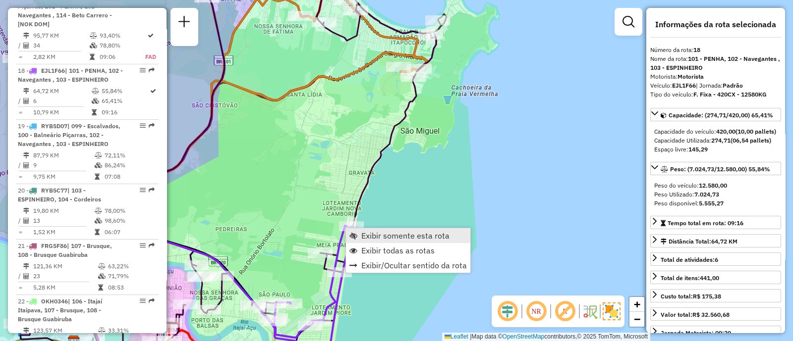
click at [363, 237] on span "Exibir somente esta rota" at bounding box center [405, 236] width 88 height 8
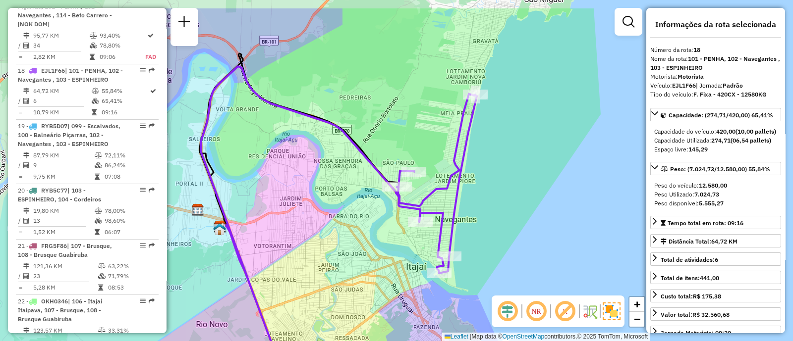
drag, startPoint x: 577, startPoint y: 210, endPoint x: 518, endPoint y: 255, distance: 74.2
click at [518, 255] on div "Janela de atendimento Grade de atendimento Capacidade Transportadoras Veículos …" at bounding box center [396, 170] width 793 height 341
